Goal: Information Seeking & Learning: Learn about a topic

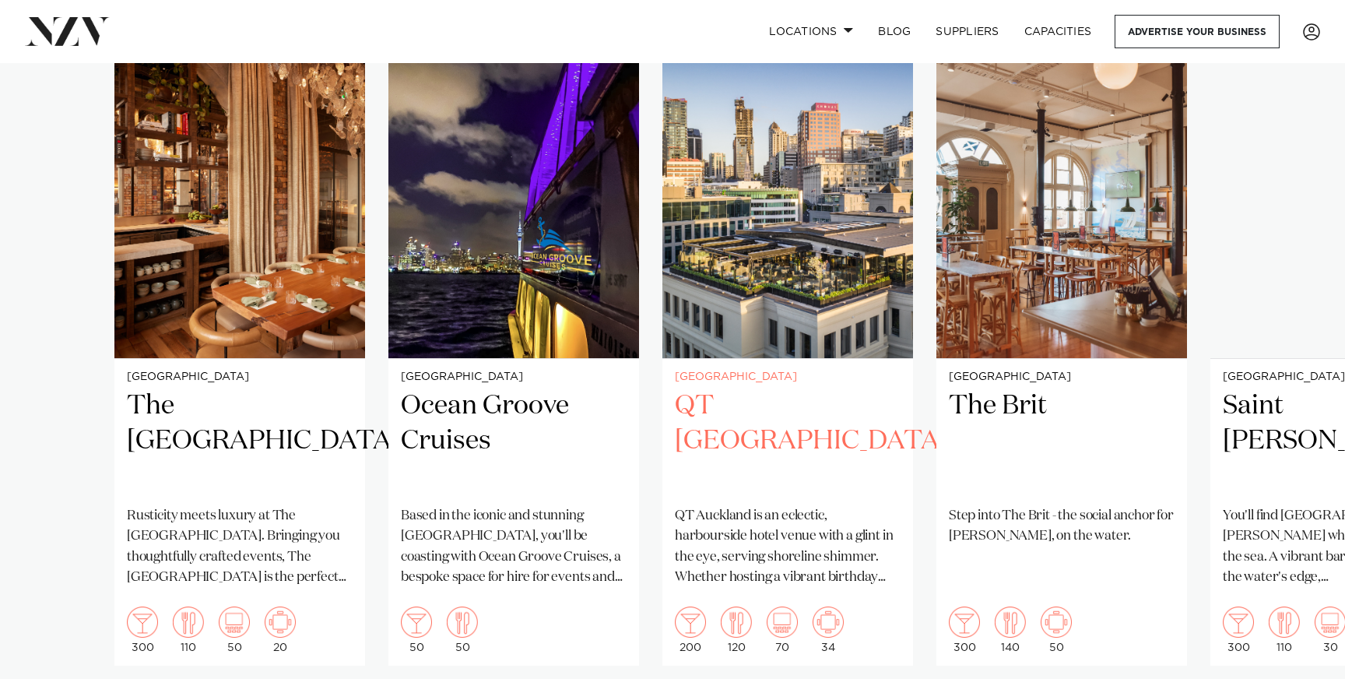
scroll to position [991, 0]
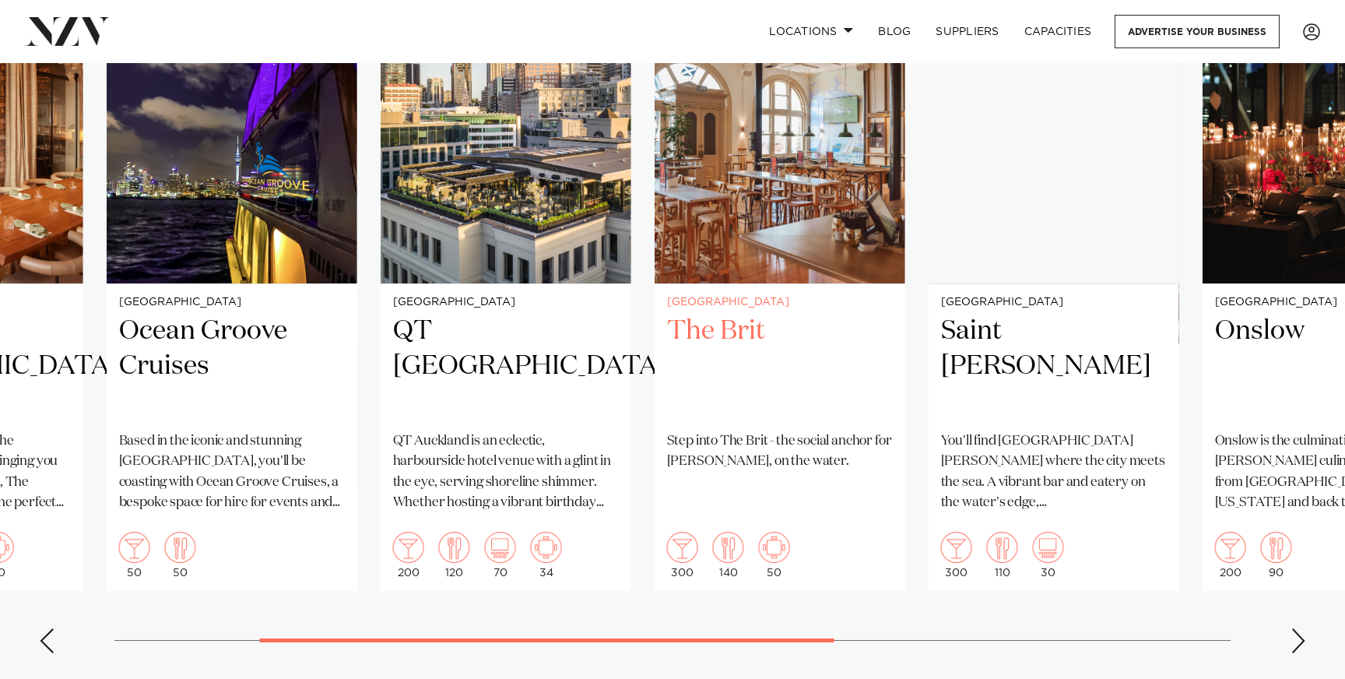
click at [502, 450] on div "[GEOGRAPHIC_DATA] The [GEOGRAPHIC_DATA] Rusticity meets luxury at The [GEOGRAPH…" at bounding box center [391, 269] width 1116 height 644
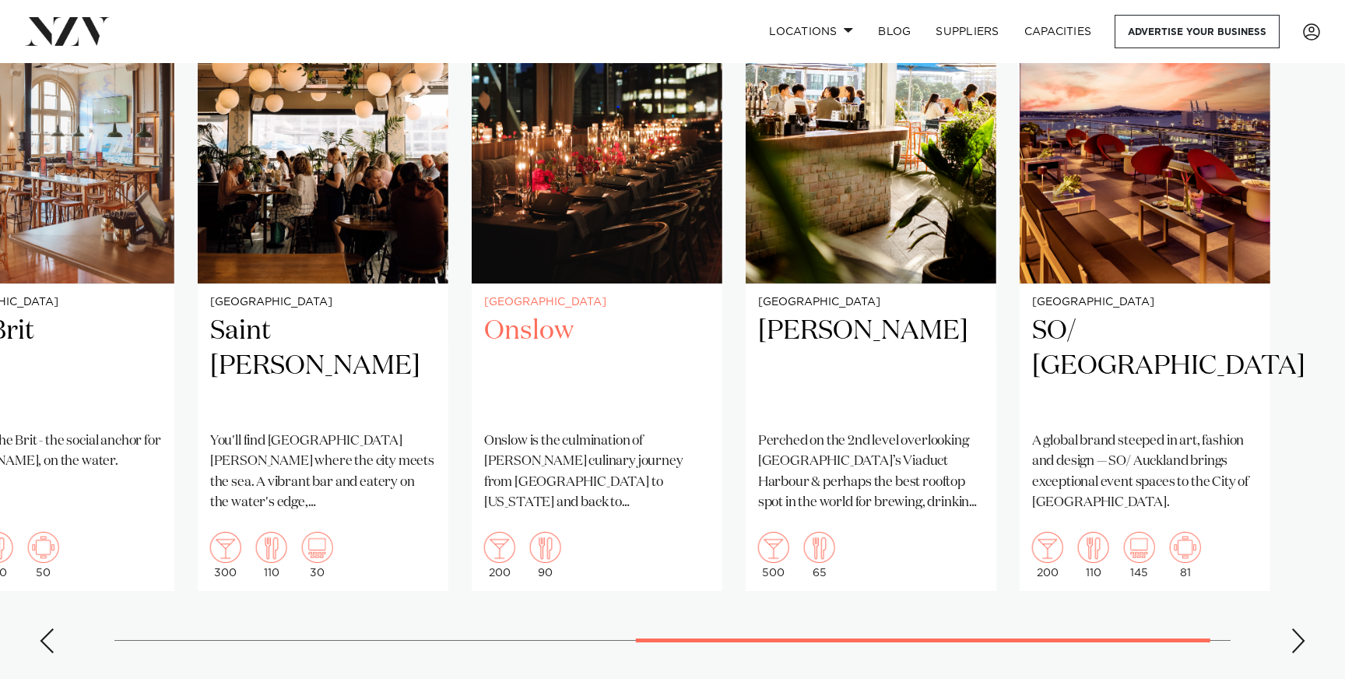
click at [539, 419] on h2 "Onslow" at bounding box center [597, 366] width 226 height 105
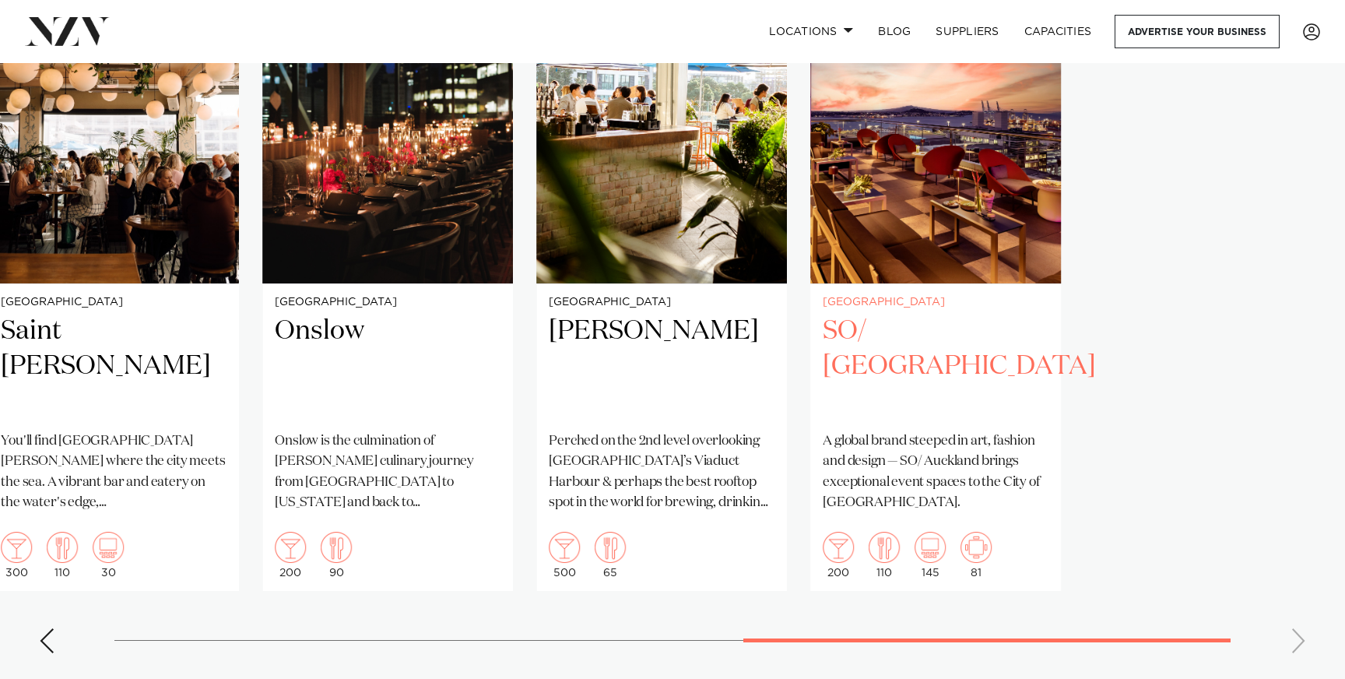
click at [0, 0] on slot "[GEOGRAPHIC_DATA] The [GEOGRAPHIC_DATA] Rusticity meets luxury at The [GEOGRAPH…" at bounding box center [0, 0] width 0 height 0
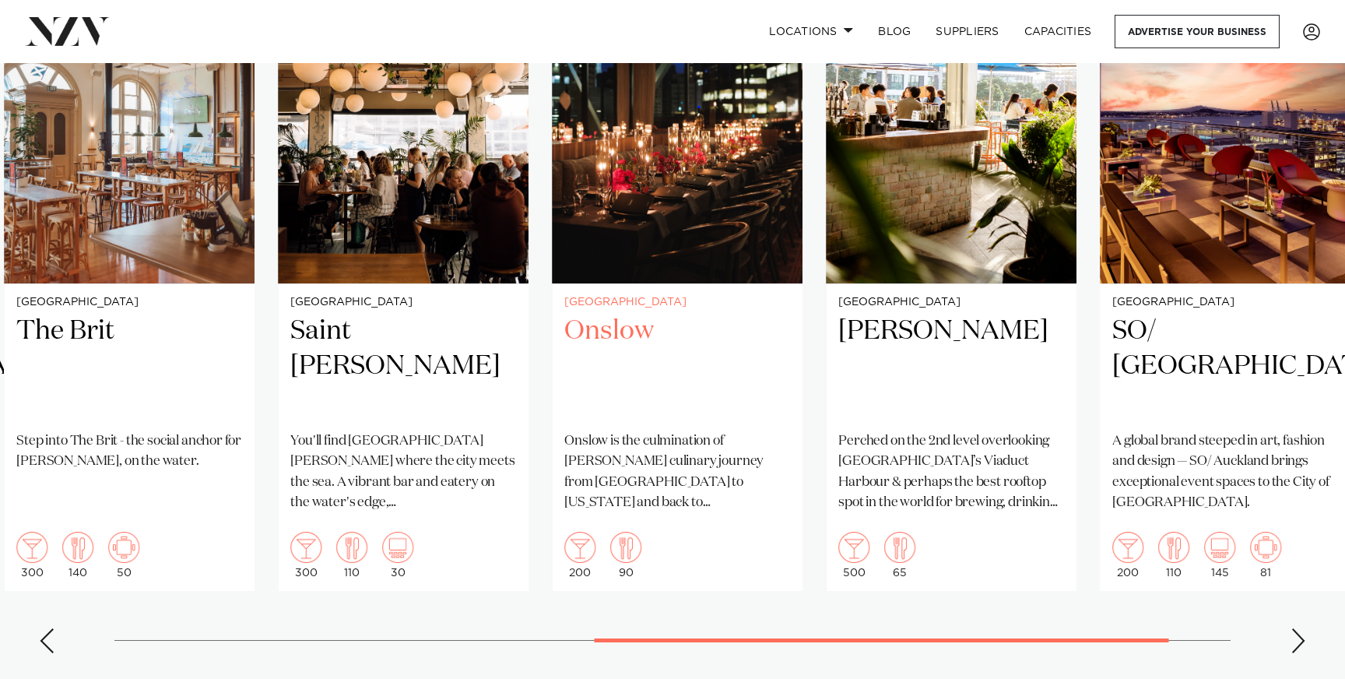
click at [790, 419] on h2 "Onslow" at bounding box center [677, 366] width 226 height 105
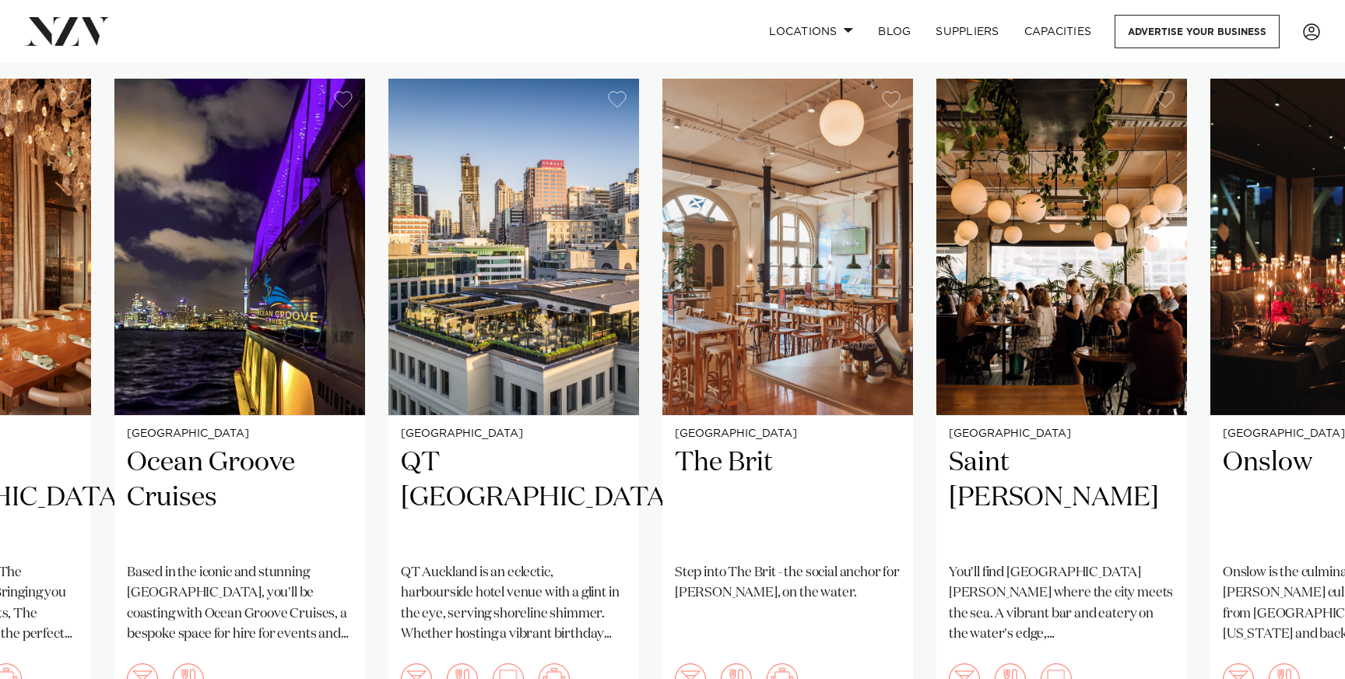
scroll to position [869, 0]
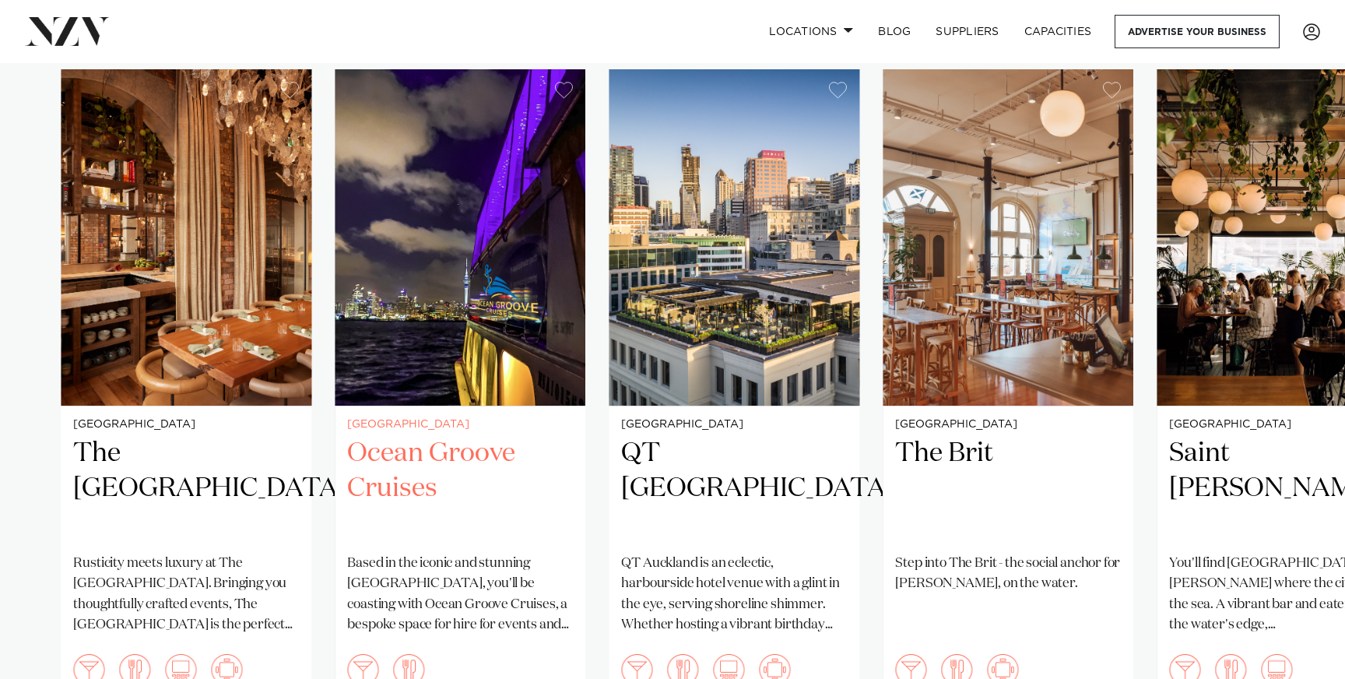
click at [509, 491] on h2 "Ocean Groove Cruises" at bounding box center [460, 488] width 226 height 105
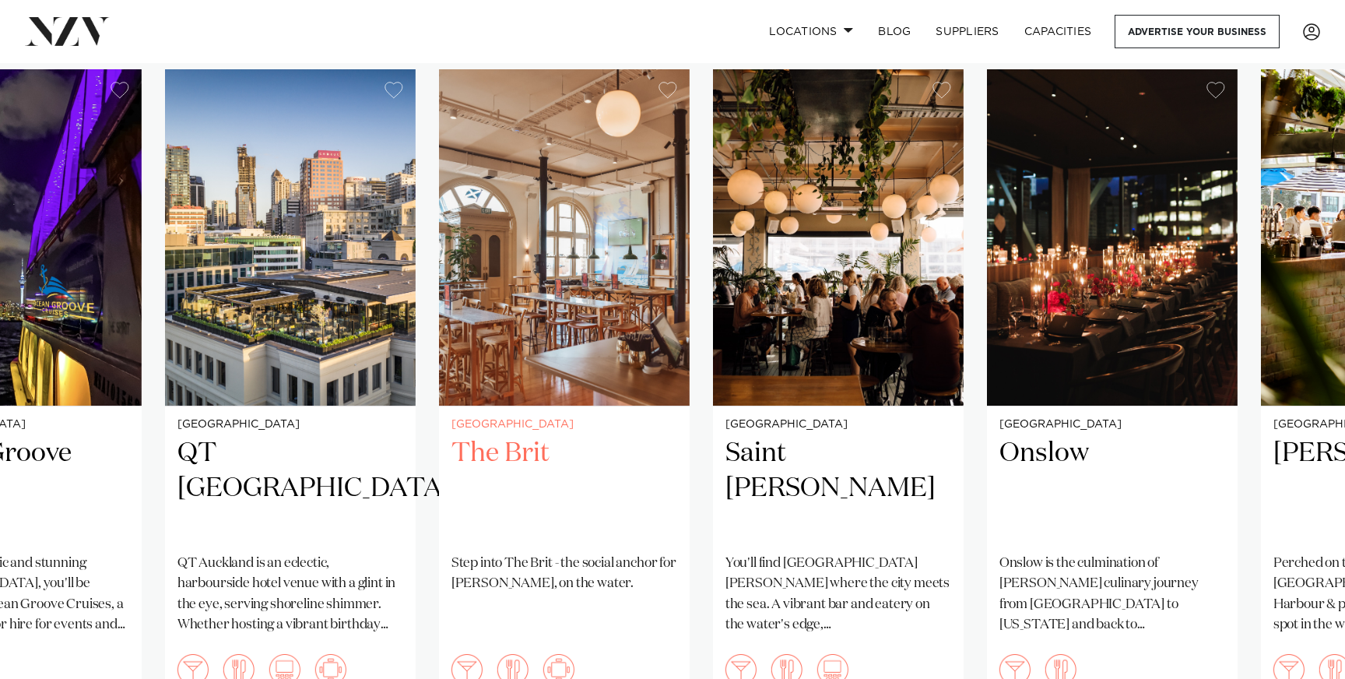
click at [561, 501] on h2 "The Brit" at bounding box center [564, 488] width 226 height 105
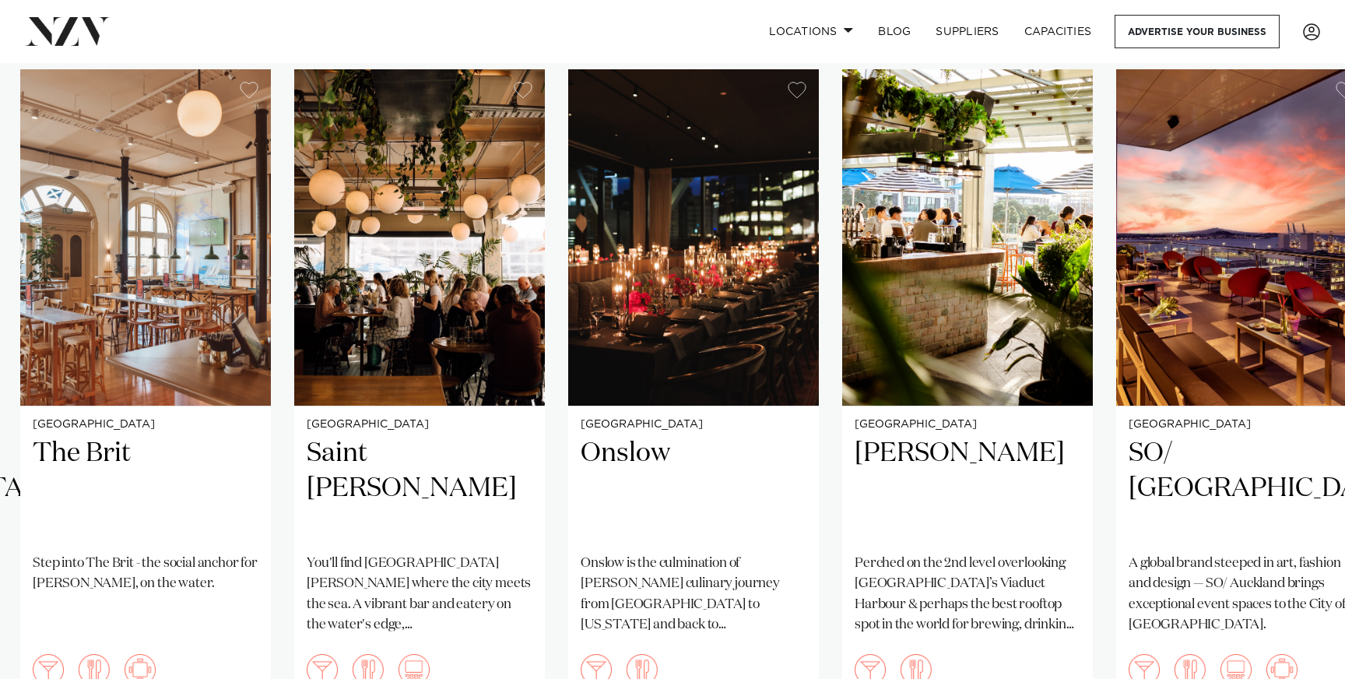
click at [513, 497] on swiper-container "[GEOGRAPHIC_DATA] The [GEOGRAPHIC_DATA] Rusticity meets luxury at The [GEOGRAPH…" at bounding box center [672, 428] width 1345 height 718
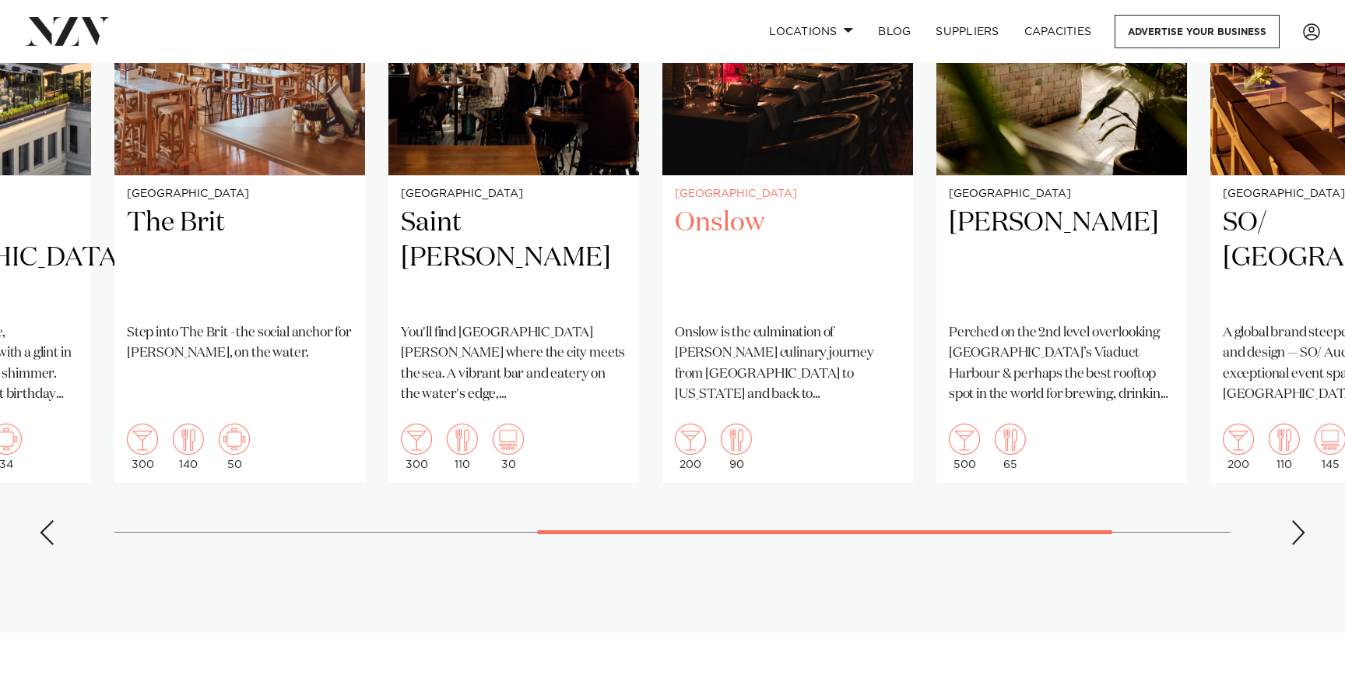
scroll to position [1111, 0]
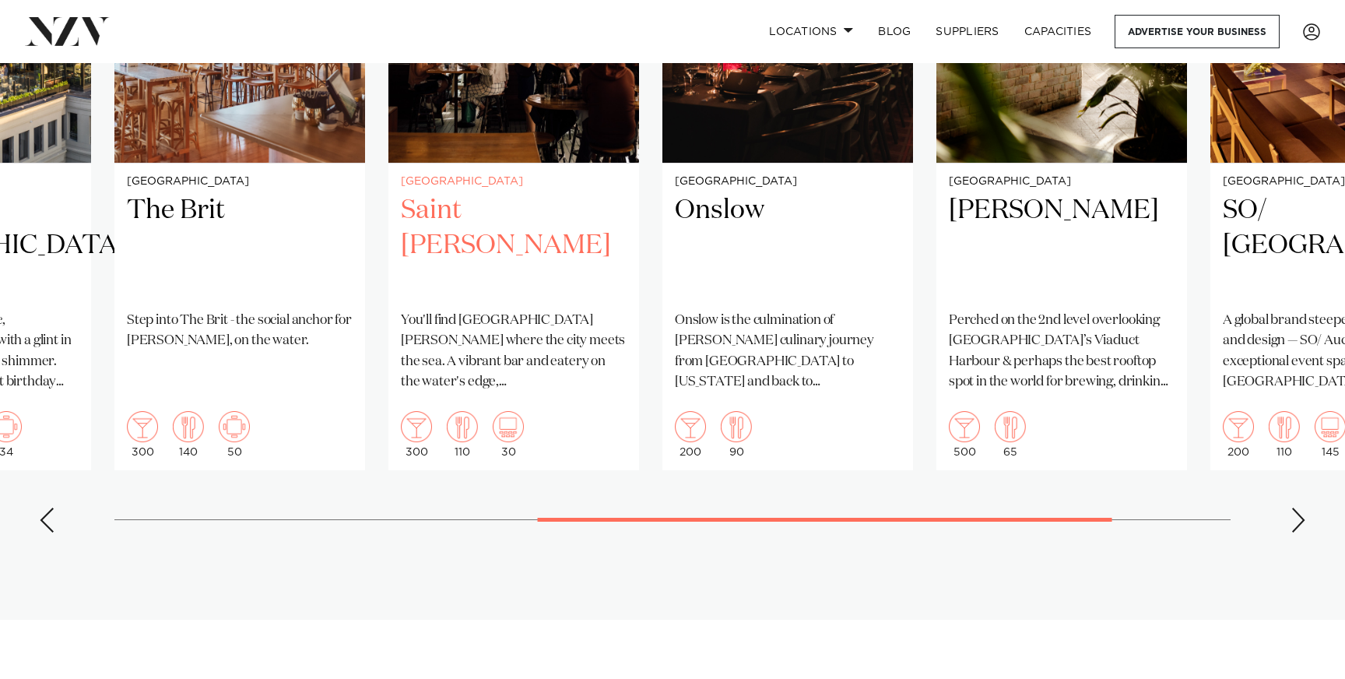
click at [627, 392] on p "You'll find [GEOGRAPHIC_DATA][PERSON_NAME] where the city meets the sea. A vibr…" at bounding box center [514, 352] width 226 height 82
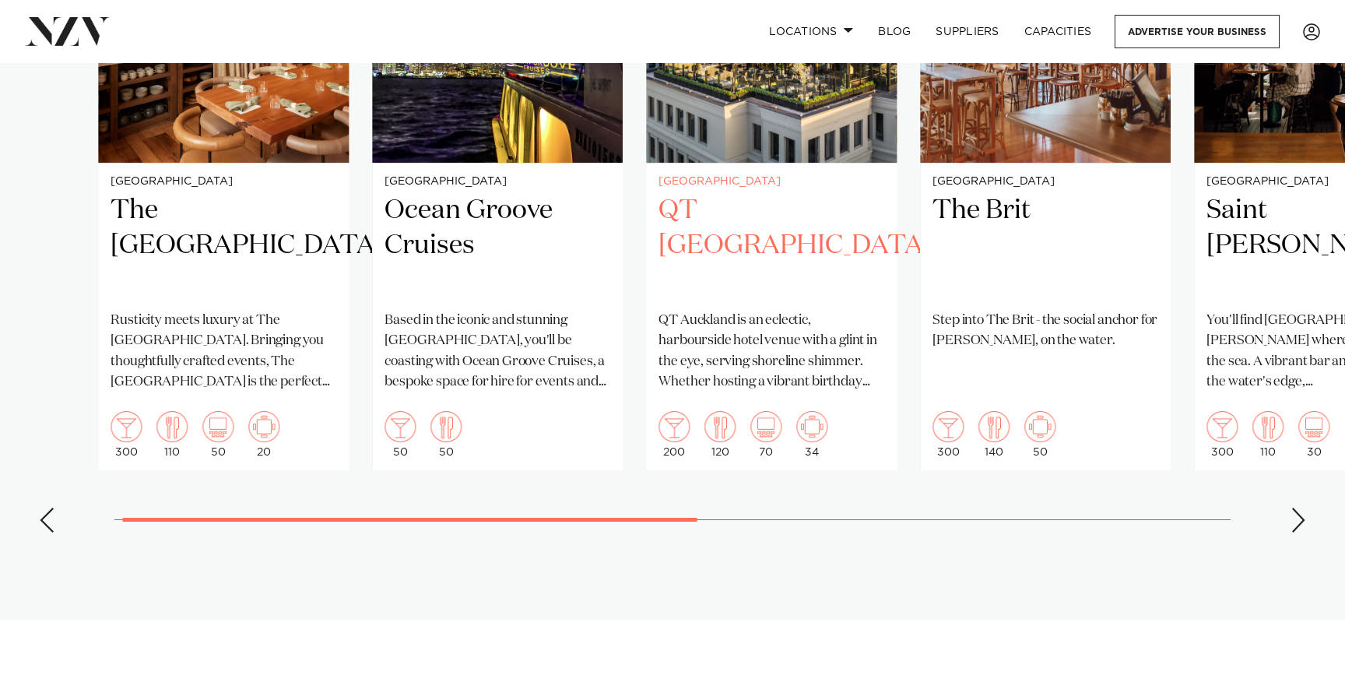
click at [0, 0] on slot "[GEOGRAPHIC_DATA] The [GEOGRAPHIC_DATA] Rusticity meets luxury at The [GEOGRAPH…" at bounding box center [0, 0] width 0 height 0
